Goal: Transaction & Acquisition: Purchase product/service

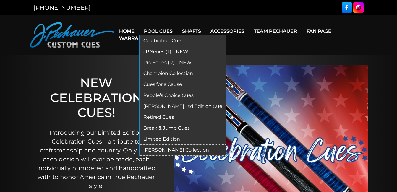
click at [160, 118] on link "Retired Cues" at bounding box center [183, 117] width 86 height 11
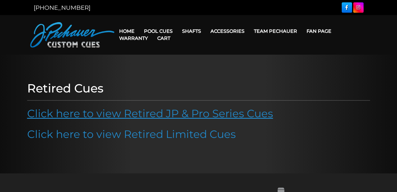
click at [161, 115] on link "Click here to view Retired JP & Pro Series Cues" at bounding box center [150, 113] width 246 height 13
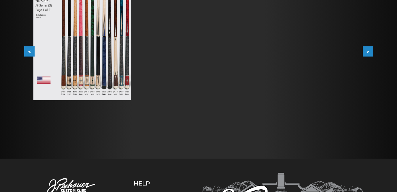
scroll to position [150, 0]
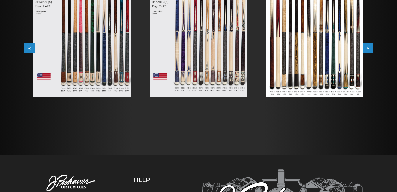
click at [297, 49] on img at bounding box center [314, 35] width 97 height 123
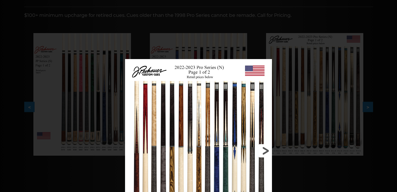
scroll to position [0, 0]
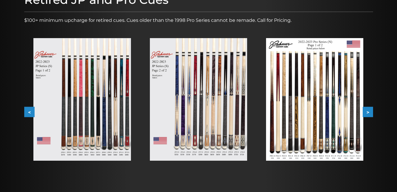
scroll to position [89, 0]
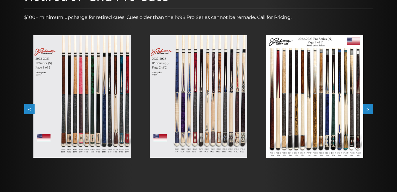
click at [368, 108] on button ">" at bounding box center [368, 109] width 10 height 10
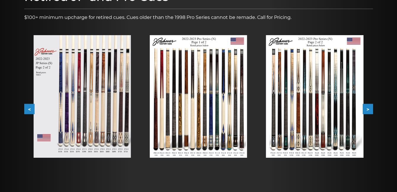
click at [368, 108] on button ">" at bounding box center [368, 109] width 10 height 10
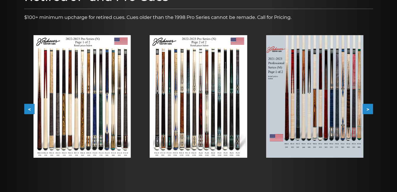
click at [368, 108] on button ">" at bounding box center [368, 109] width 10 height 10
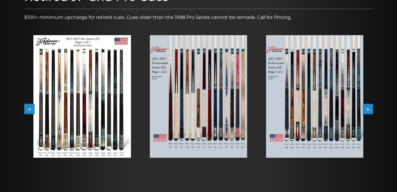
click at [368, 108] on button ">" at bounding box center [368, 109] width 10 height 10
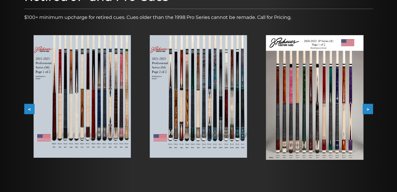
click at [368, 108] on button ">" at bounding box center [368, 109] width 10 height 10
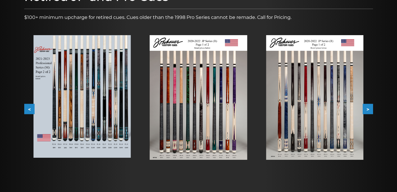
click at [368, 108] on button ">" at bounding box center [368, 109] width 10 height 10
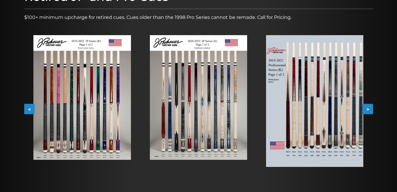
click at [193, 130] on img at bounding box center [198, 97] width 97 height 125
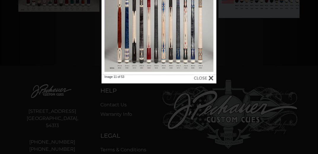
scroll to position [219, 0]
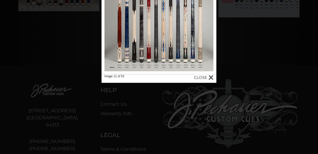
click at [162, 63] on div at bounding box center [158, 1] width 115 height 145
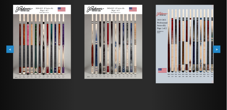
scroll to position [124, 0]
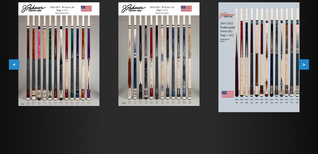
click at [303, 64] on button ">" at bounding box center [303, 64] width 10 height 10
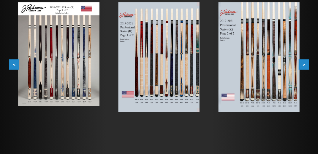
click at [303, 64] on button ">" at bounding box center [303, 64] width 10 height 10
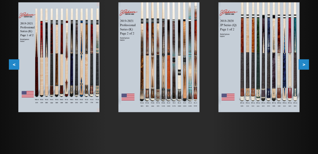
click at [303, 64] on button ">" at bounding box center [303, 64] width 10 height 10
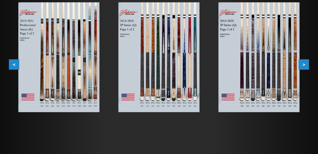
click at [303, 64] on button ">" at bounding box center [303, 64] width 10 height 10
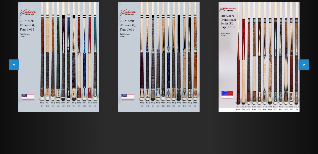
click at [303, 64] on button ">" at bounding box center [303, 64] width 10 height 10
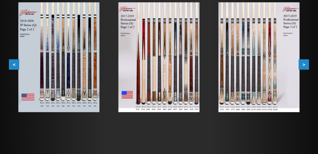
click at [303, 64] on button ">" at bounding box center [303, 64] width 10 height 10
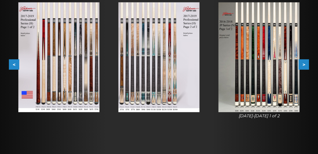
click at [303, 64] on button ">" at bounding box center [303, 64] width 10 height 10
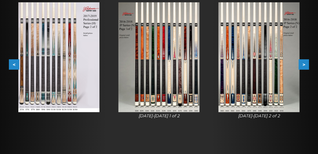
click at [303, 64] on button ">" at bounding box center [303, 64] width 10 height 10
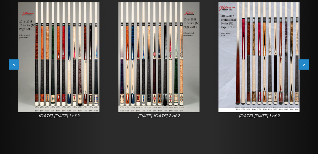
click at [303, 64] on button ">" at bounding box center [303, 64] width 10 height 10
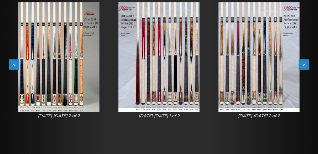
click at [303, 64] on button ">" at bounding box center [303, 64] width 10 height 10
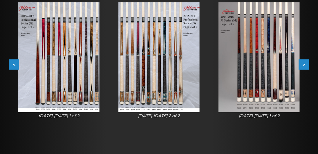
click at [14, 63] on button "<" at bounding box center [14, 64] width 10 height 10
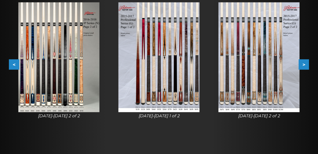
click at [15, 63] on button "<" at bounding box center [14, 64] width 10 height 10
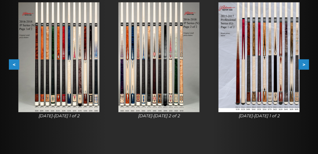
click at [168, 65] on img at bounding box center [158, 57] width 81 height 110
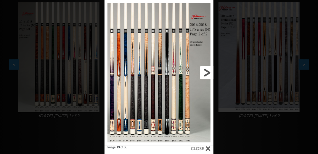
click at [206, 72] on link at bounding box center [188, 72] width 49 height 145
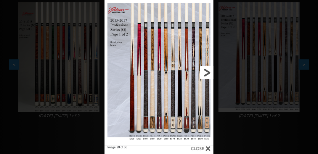
click at [206, 72] on link at bounding box center [188, 72] width 49 height 145
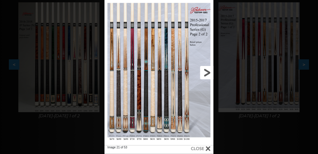
click at [206, 72] on link at bounding box center [188, 72] width 49 height 145
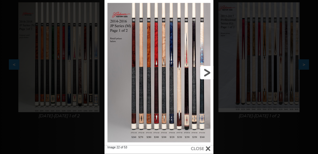
click at [206, 72] on link at bounding box center [188, 72] width 49 height 145
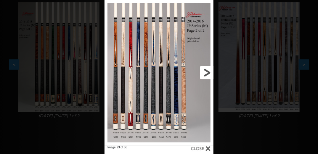
click at [206, 72] on link at bounding box center [188, 72] width 49 height 145
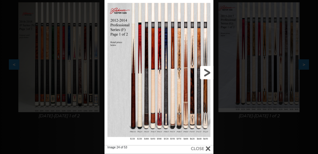
click at [206, 72] on link at bounding box center [188, 72] width 49 height 145
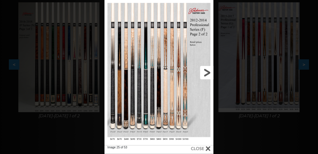
click at [206, 72] on link at bounding box center [188, 72] width 49 height 145
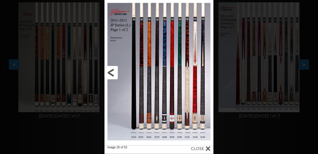
click at [109, 72] on link at bounding box center [128, 72] width 49 height 145
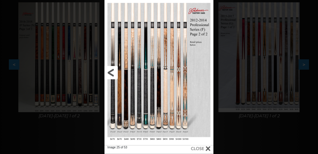
click at [109, 72] on link at bounding box center [128, 72] width 49 height 145
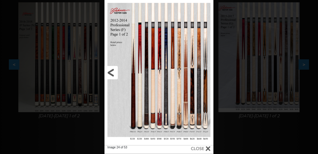
click at [109, 72] on link at bounding box center [128, 72] width 49 height 145
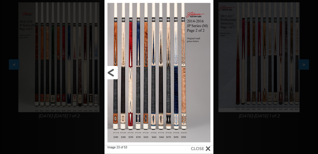
click at [109, 72] on link at bounding box center [128, 72] width 49 height 145
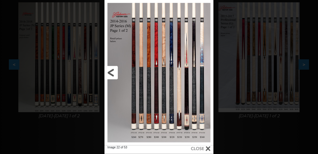
click at [109, 72] on link at bounding box center [128, 72] width 49 height 145
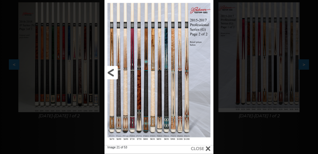
click at [109, 72] on link at bounding box center [128, 72] width 49 height 145
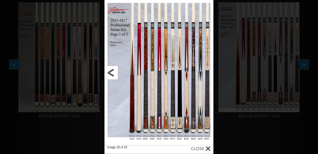
click at [109, 72] on link at bounding box center [128, 72] width 49 height 145
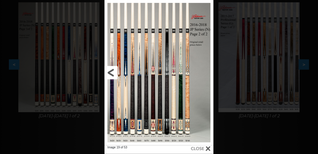
click at [109, 72] on link at bounding box center [128, 72] width 49 height 145
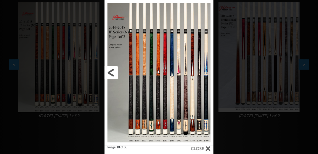
click at [109, 72] on link at bounding box center [128, 72] width 49 height 145
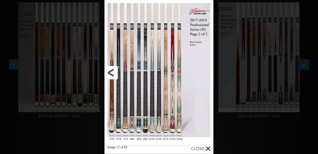
click at [109, 72] on link at bounding box center [128, 72] width 49 height 145
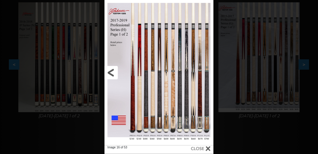
click at [109, 72] on link at bounding box center [128, 72] width 49 height 145
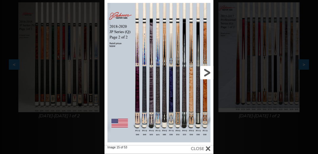
click at [208, 74] on link at bounding box center [188, 72] width 49 height 145
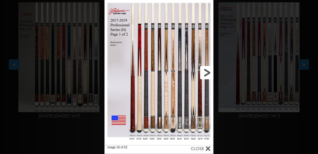
click at [207, 73] on link at bounding box center [188, 72] width 49 height 145
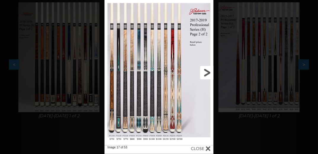
click at [207, 73] on link at bounding box center [188, 72] width 49 height 145
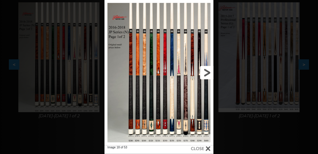
click at [207, 73] on link at bounding box center [188, 72] width 49 height 145
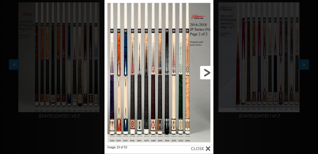
click at [207, 73] on link at bounding box center [188, 72] width 49 height 145
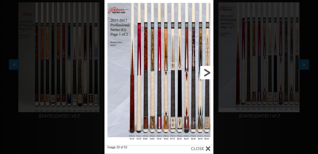
click at [207, 73] on link at bounding box center [188, 72] width 49 height 145
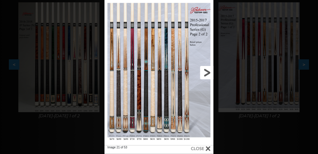
click at [207, 73] on link at bounding box center [188, 72] width 49 height 145
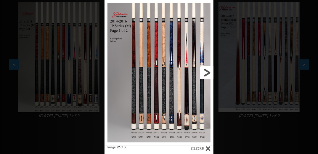
click at [207, 73] on link at bounding box center [188, 72] width 49 height 145
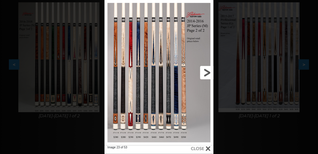
click at [207, 73] on link at bounding box center [188, 72] width 49 height 145
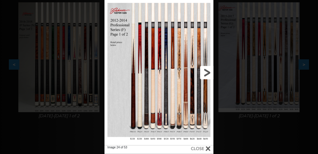
click at [207, 73] on link at bounding box center [188, 72] width 49 height 145
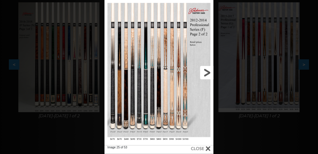
click at [207, 73] on link at bounding box center [188, 72] width 49 height 145
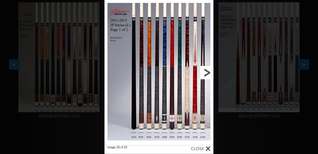
click at [207, 73] on link at bounding box center [188, 72] width 49 height 145
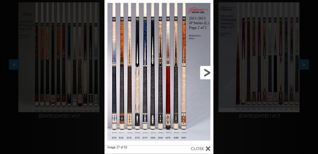
click at [207, 73] on link at bounding box center [188, 72] width 49 height 145
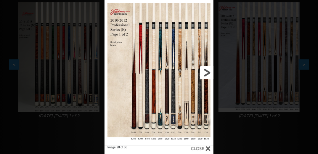
click at [207, 73] on link at bounding box center [188, 72] width 49 height 145
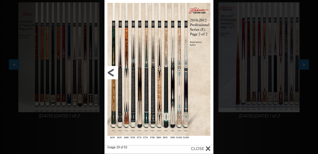
click at [110, 75] on link at bounding box center [128, 72] width 49 height 145
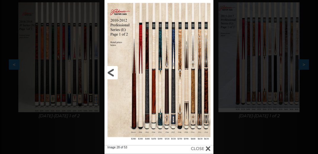
click at [110, 75] on link at bounding box center [128, 72] width 49 height 145
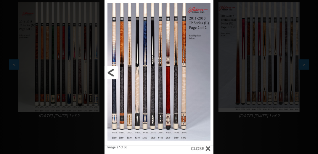
click at [110, 75] on link at bounding box center [128, 72] width 49 height 145
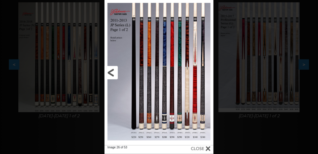
click at [110, 75] on link at bounding box center [128, 72] width 49 height 145
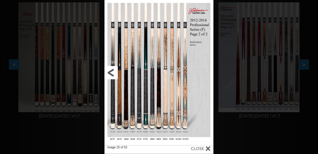
click at [110, 75] on link at bounding box center [128, 72] width 49 height 145
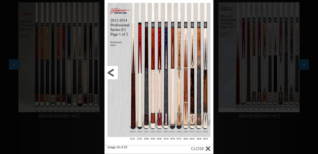
click at [110, 75] on link at bounding box center [128, 72] width 49 height 145
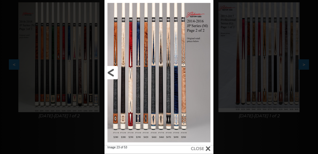
click at [108, 71] on link at bounding box center [128, 72] width 49 height 145
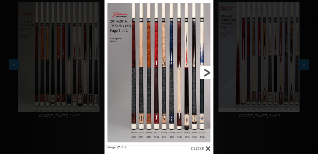
click at [195, 99] on link at bounding box center [188, 72] width 49 height 145
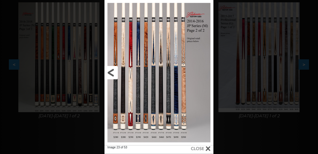
click at [109, 73] on link at bounding box center [128, 72] width 49 height 145
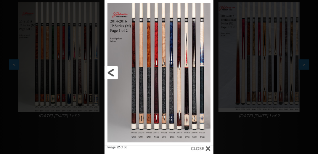
click at [109, 73] on link at bounding box center [128, 72] width 49 height 145
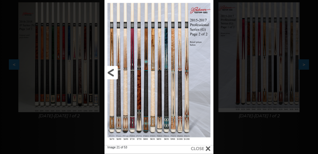
click at [109, 73] on link at bounding box center [128, 72] width 49 height 145
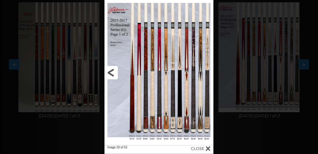
click at [109, 73] on link at bounding box center [128, 72] width 49 height 145
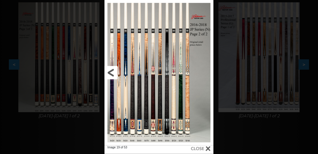
click at [110, 74] on link at bounding box center [128, 72] width 49 height 145
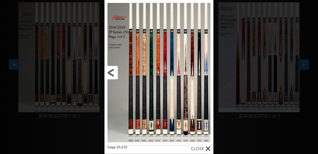
click at [110, 73] on link at bounding box center [128, 72] width 49 height 145
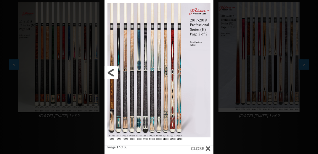
click at [109, 74] on link at bounding box center [128, 72] width 49 height 145
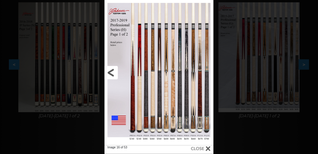
click at [111, 71] on link at bounding box center [128, 72] width 49 height 145
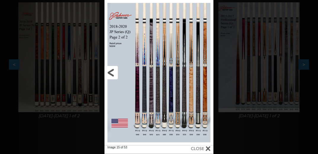
click at [112, 70] on link at bounding box center [128, 72] width 49 height 145
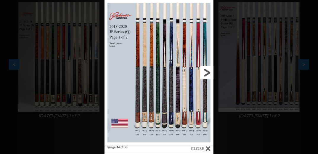
click at [208, 73] on link at bounding box center [188, 72] width 49 height 145
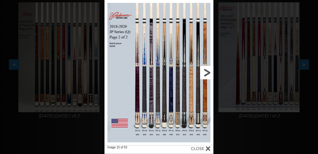
click at [206, 73] on link at bounding box center [188, 72] width 49 height 145
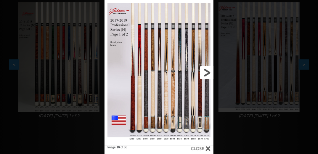
click at [206, 73] on link at bounding box center [188, 72] width 49 height 145
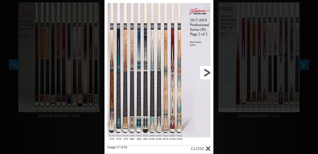
click at [206, 73] on link at bounding box center [188, 72] width 49 height 145
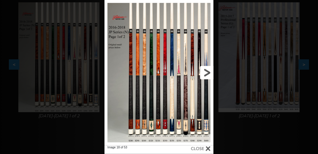
click at [206, 73] on link at bounding box center [188, 72] width 49 height 145
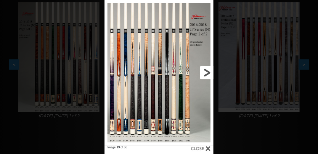
click at [207, 72] on link at bounding box center [188, 72] width 49 height 145
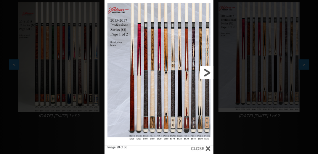
click at [207, 72] on link at bounding box center [188, 72] width 49 height 145
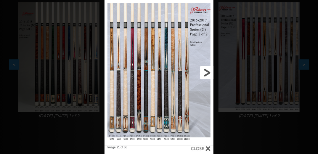
click at [207, 72] on link at bounding box center [188, 72] width 49 height 145
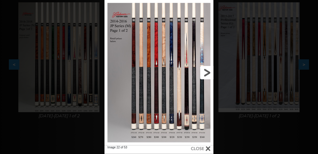
click at [205, 73] on link at bounding box center [188, 72] width 49 height 145
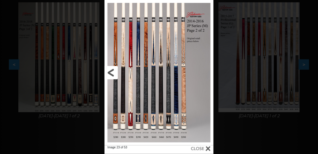
click at [110, 73] on link at bounding box center [128, 72] width 49 height 145
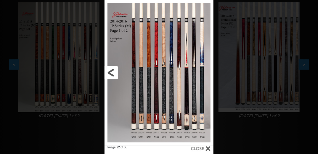
click at [110, 73] on link at bounding box center [128, 72] width 49 height 145
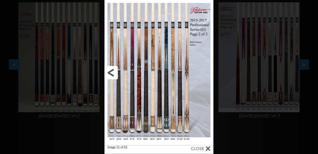
click at [110, 73] on link at bounding box center [128, 72] width 49 height 145
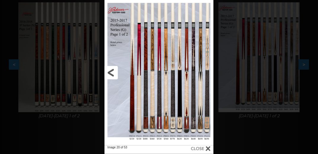
click at [109, 73] on link at bounding box center [128, 72] width 49 height 145
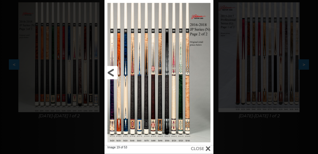
click at [109, 73] on link at bounding box center [128, 72] width 49 height 145
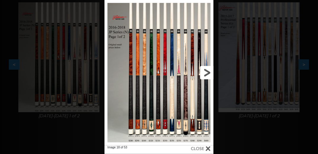
click at [164, 125] on link at bounding box center [188, 72] width 49 height 145
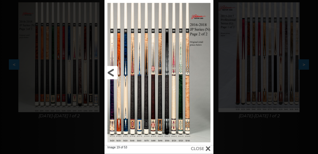
click at [110, 70] on link at bounding box center [128, 72] width 49 height 145
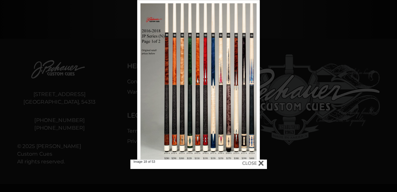
scroll to position [267, 0]
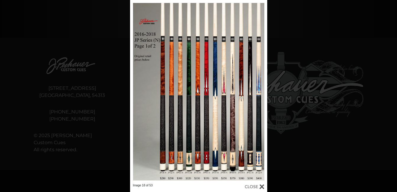
drag, startPoint x: 123, startPoint y: 1, endPoint x: 82, endPoint y: 76, distance: 85.6
click at [98, 89] on div "Image 18 of 53" at bounding box center [198, 96] width 397 height 192
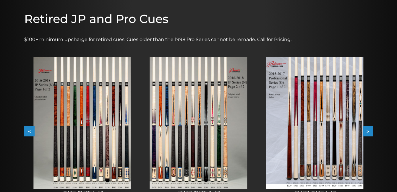
scroll to position [0, 0]
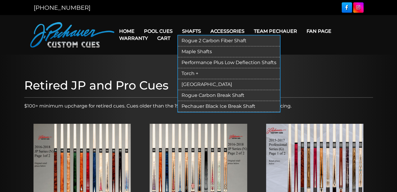
click at [193, 52] on link "Maple Shafts" at bounding box center [229, 51] width 102 height 11
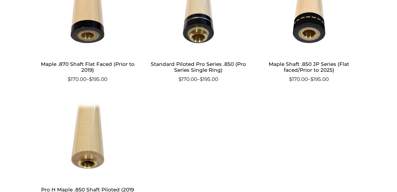
scroll to position [363, 0]
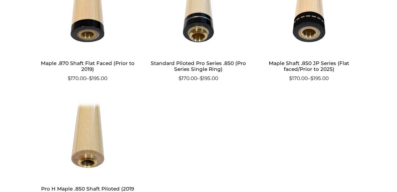
click at [302, 67] on h2 "Maple Shaft .850 JP Series (Flat faced/Prior to 2025)" at bounding box center [309, 66] width 98 height 17
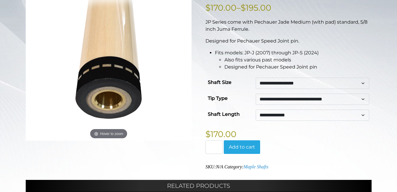
scroll to position [118, 0]
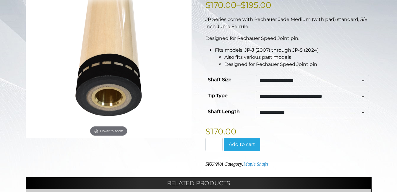
click at [363, 79] on select "**********" at bounding box center [313, 80] width 114 height 11
click at [256, 75] on select "**********" at bounding box center [313, 80] width 114 height 11
select select "********"
click at [363, 80] on select "**********" at bounding box center [313, 80] width 114 height 11
click at [363, 79] on select "**********" at bounding box center [313, 80] width 114 height 11
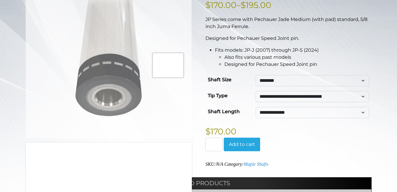
scroll to position [0, 0]
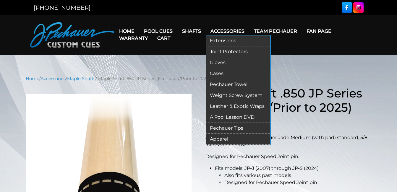
click at [223, 40] on link "Extensions" at bounding box center [238, 40] width 64 height 11
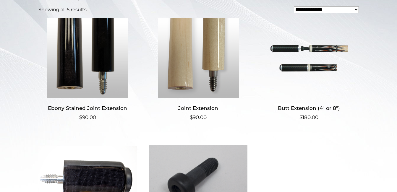
scroll to position [147, 0]
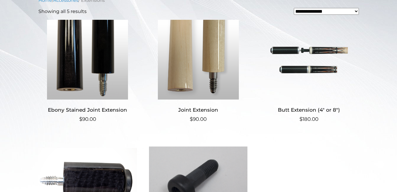
click at [292, 68] on img at bounding box center [309, 60] width 98 height 80
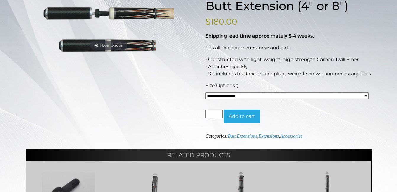
scroll to position [89, 0]
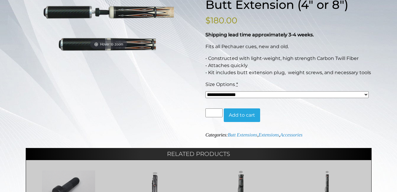
click at [366, 93] on select "**********" at bounding box center [287, 94] width 163 height 7
select select "*****"
click at [206, 91] on select "**********" at bounding box center [287, 94] width 163 height 7
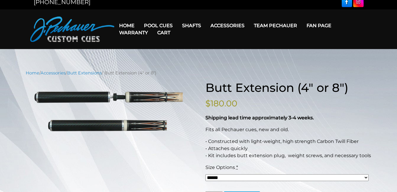
scroll to position [0, 0]
